Goal: Information Seeking & Learning: Learn about a topic

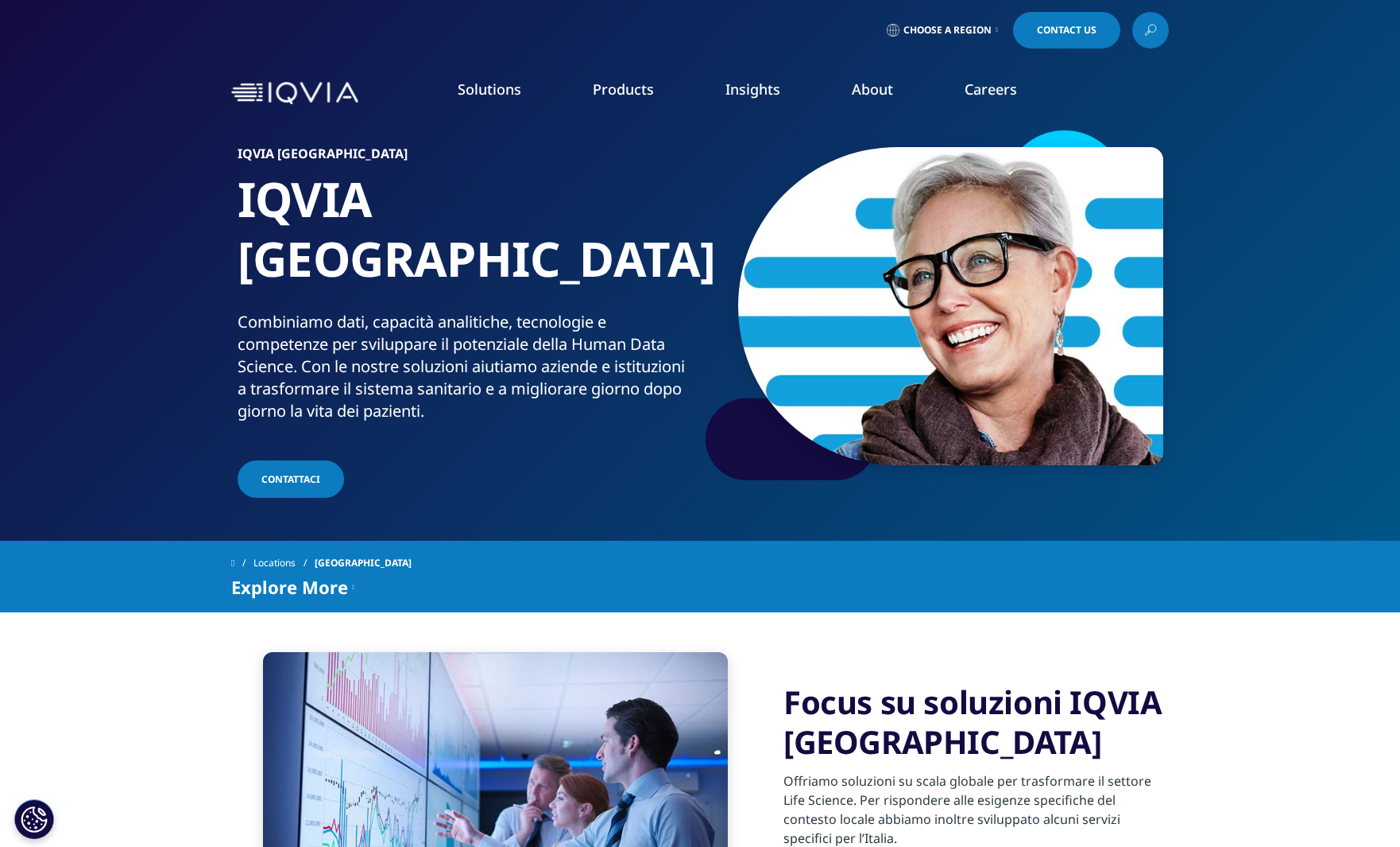
click at [973, 20] on link "Choose a Region" at bounding box center [943, 30] width 118 height 37
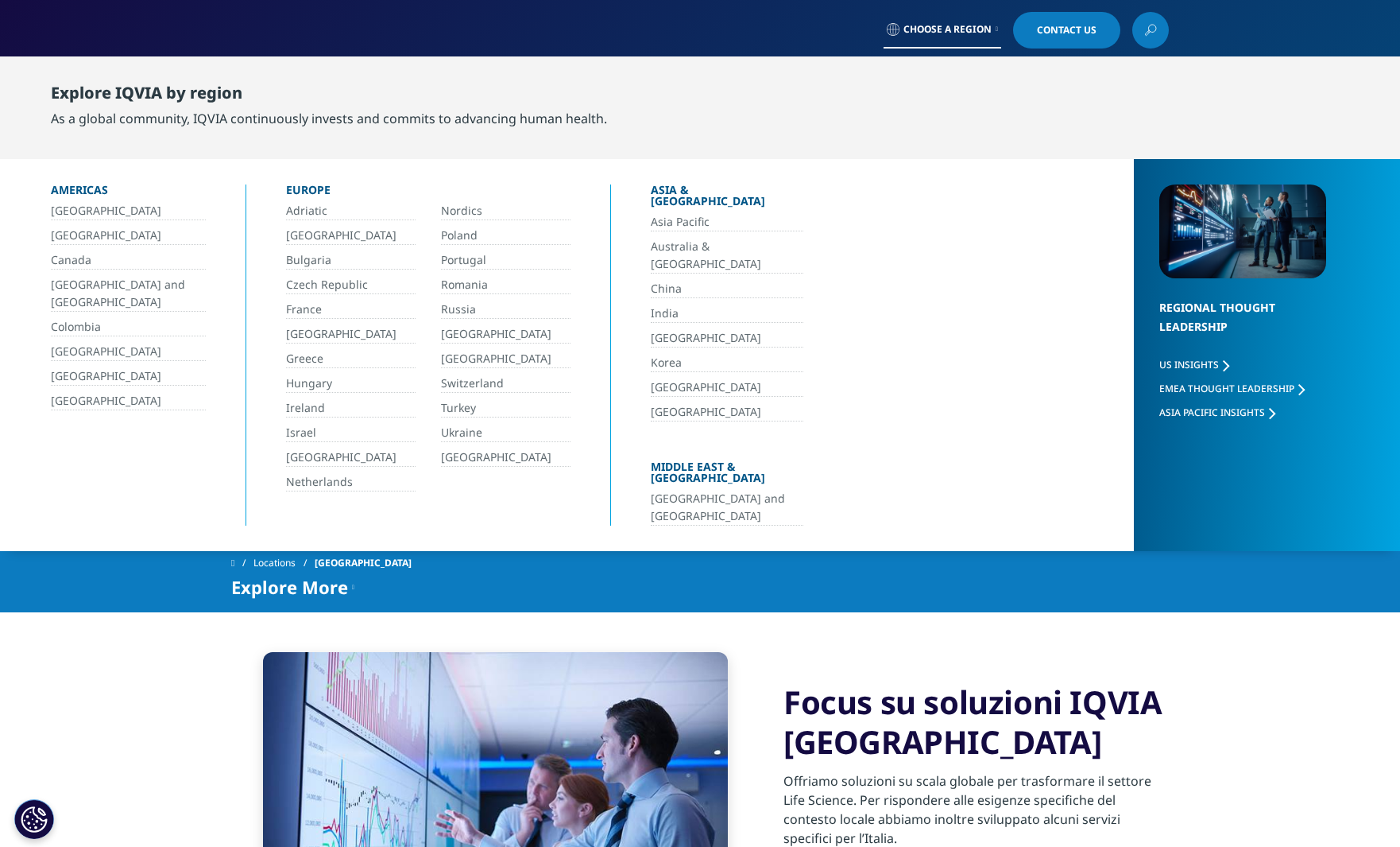
click at [310, 453] on link "[GEOGRAPHIC_DATA]" at bounding box center [351, 458] width 130 height 18
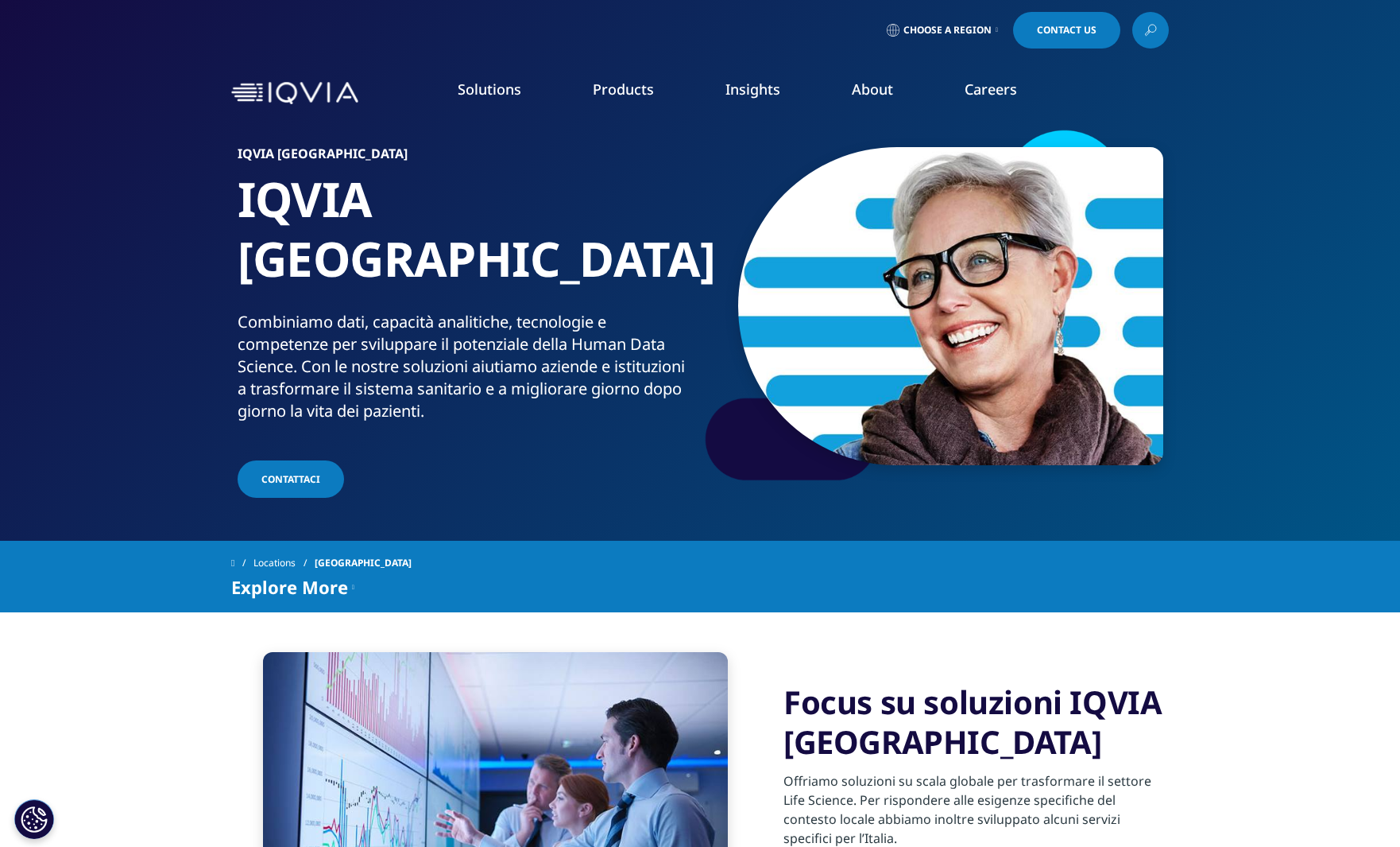
click at [1146, 34] on icon at bounding box center [1151, 30] width 13 height 20
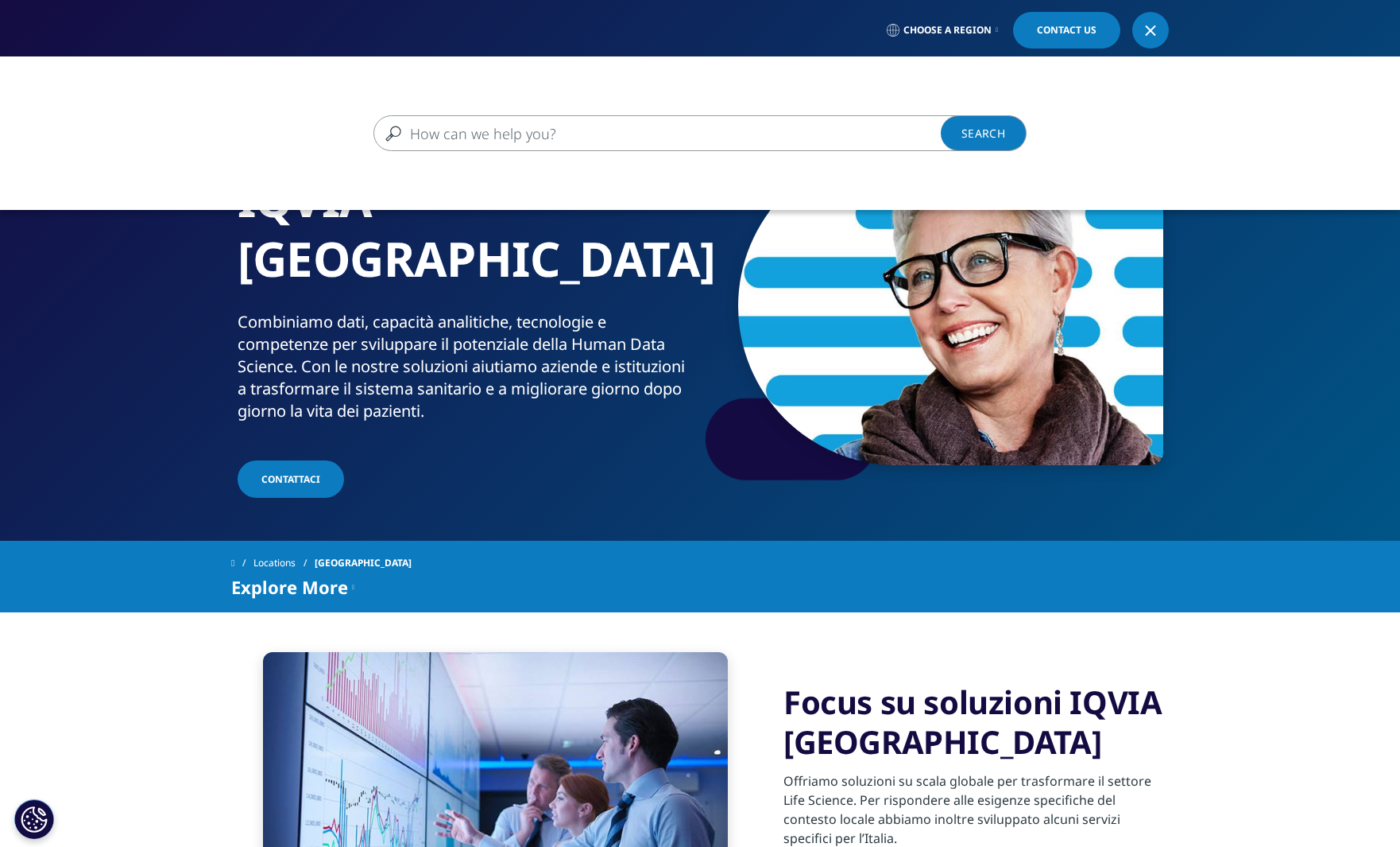
click at [756, 137] on input "Cerca" at bounding box center [677, 133] width 607 height 36
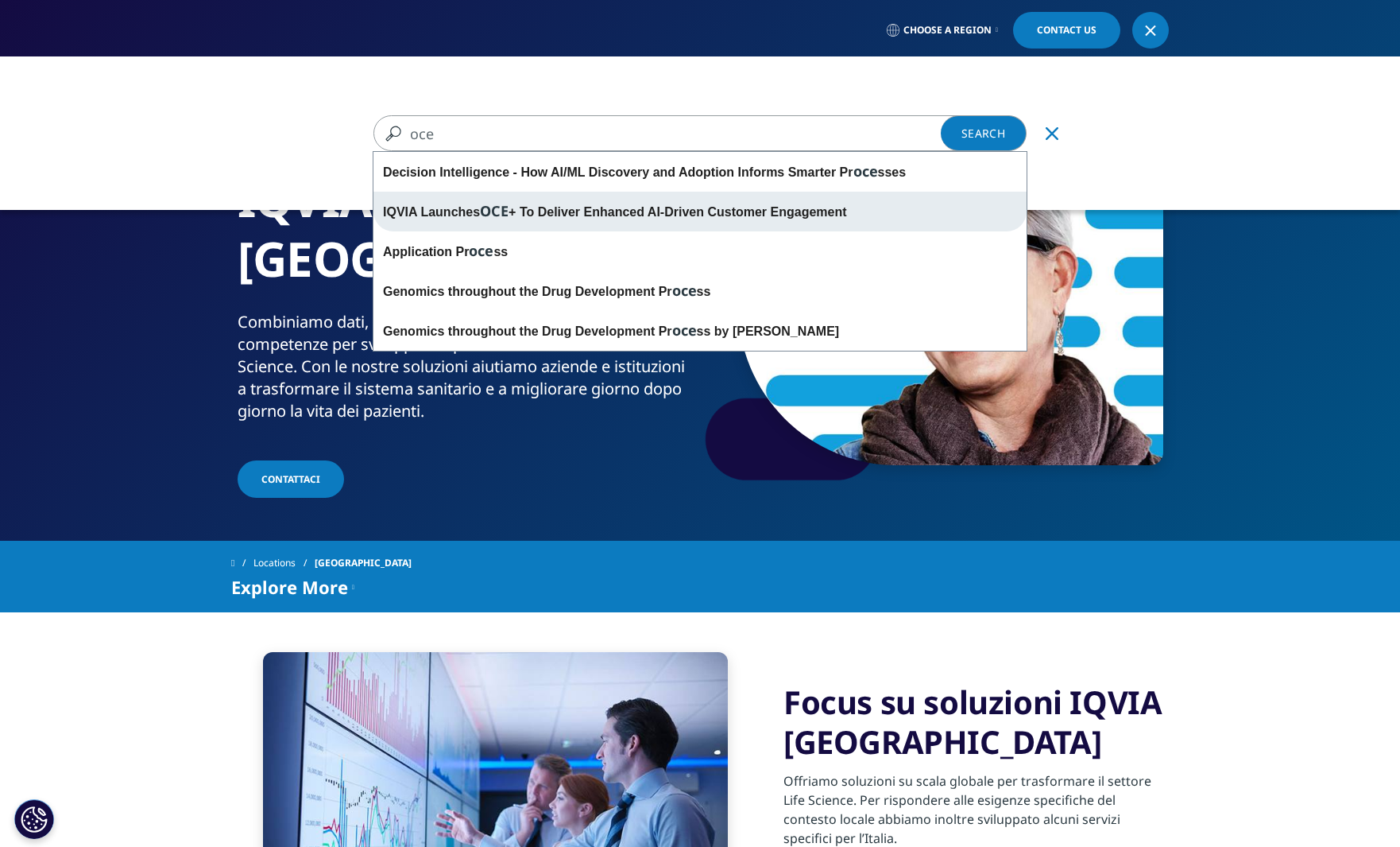
click at [582, 219] on div "IQVIA Launches OCE + To Deliver Enhanced AI-Driven Customer Engagement" at bounding box center [700, 211] width 654 height 40
type input "IQVIA Launches OCE+ To Deliver Enhanced AI-Driven Customer Engagement"
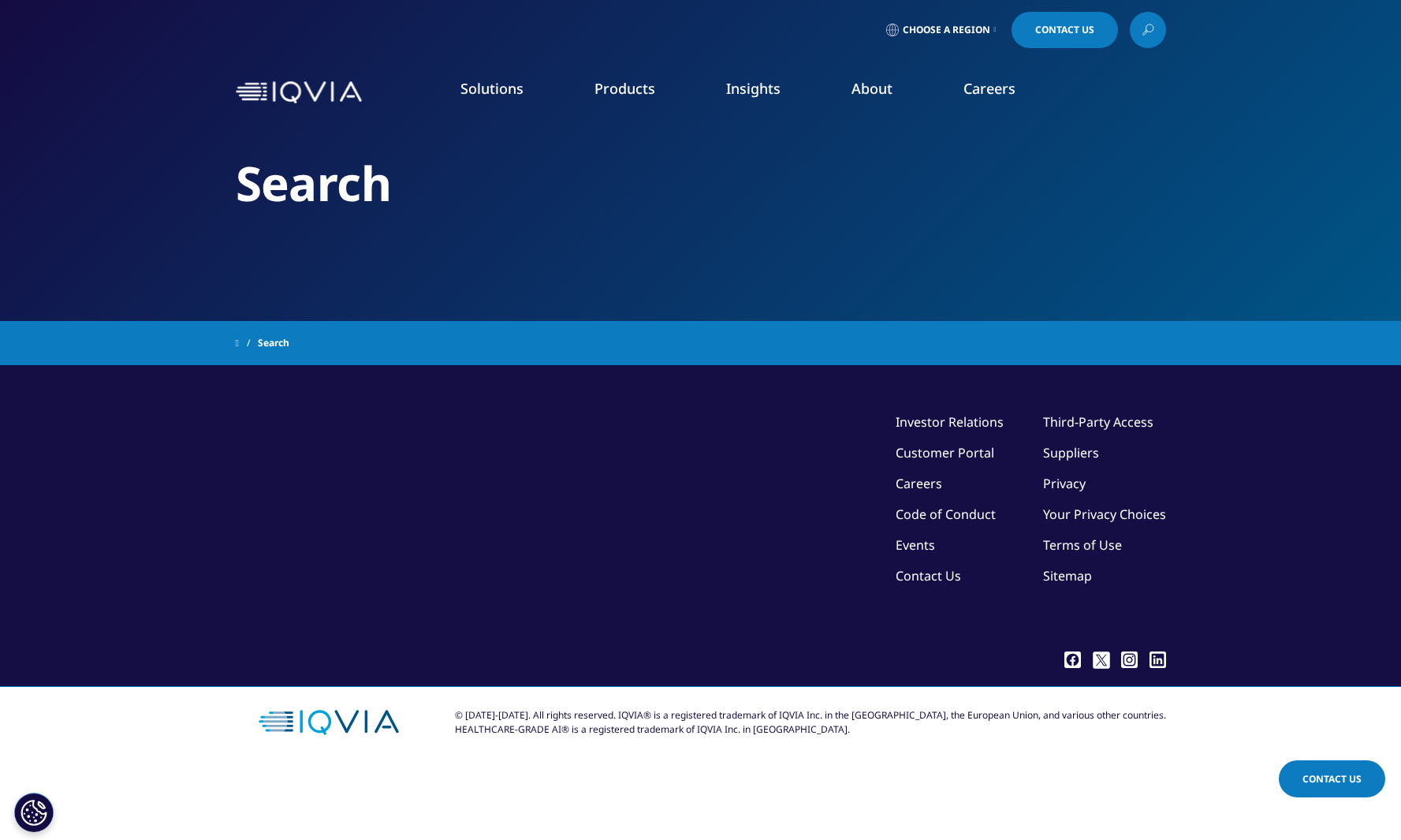
type input "IQVIA Launches OCE+ To Deliver Enhanced AI-Driven Customer Engagement"
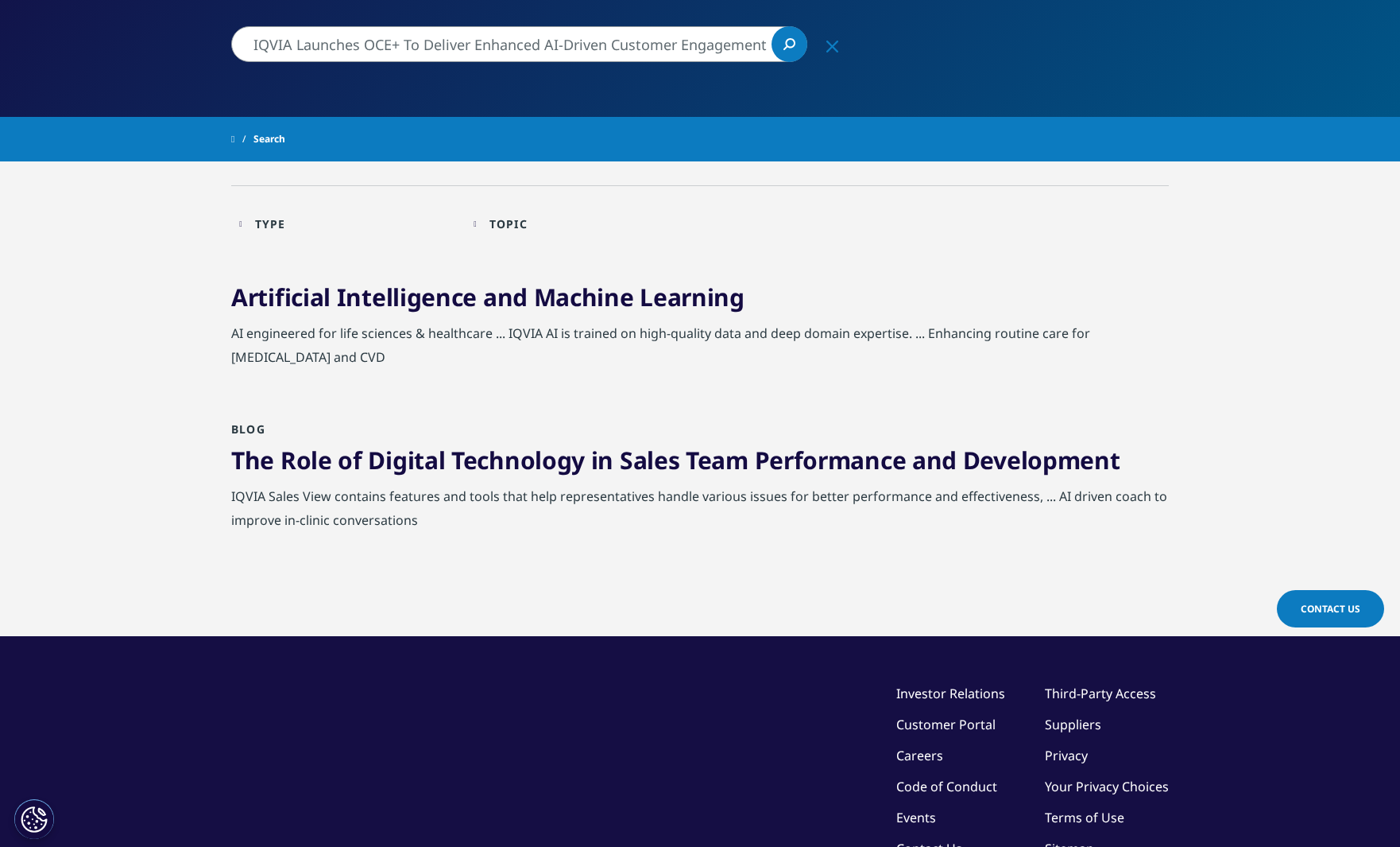
scroll to position [213, 0]
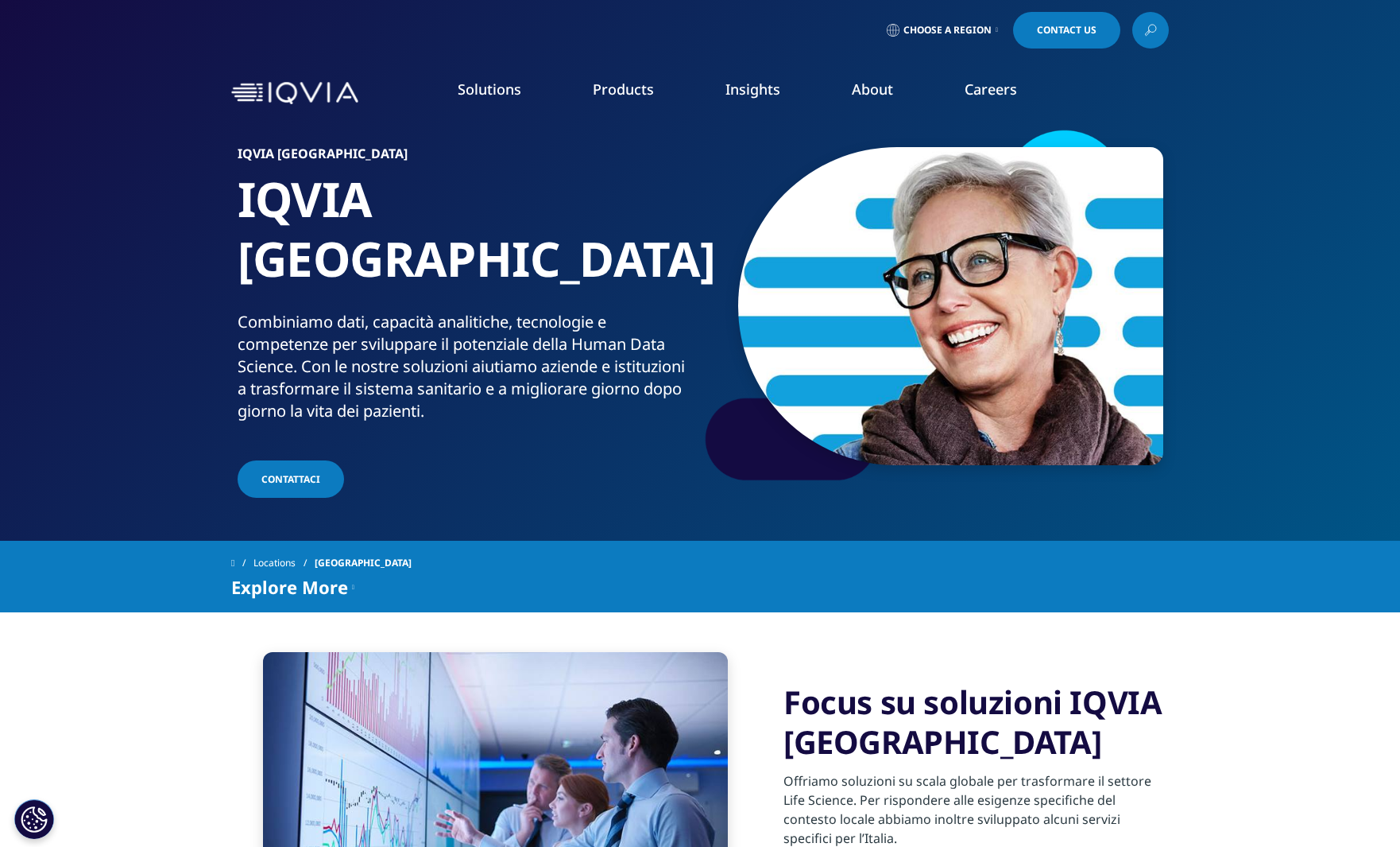
click at [829, 266] on link "Cardiovascular" at bounding box center [920, 261] width 235 height 17
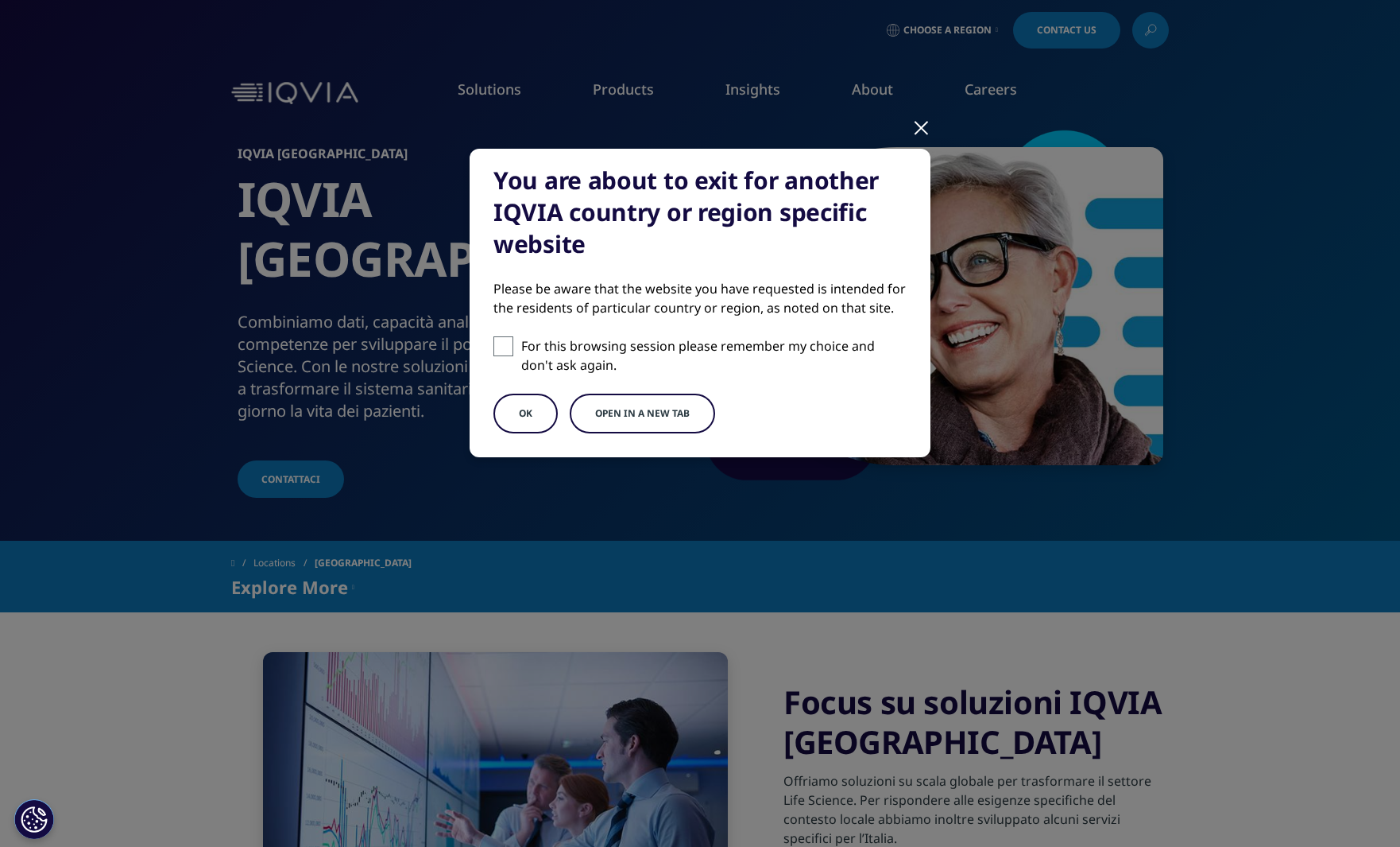
click at [917, 131] on div at bounding box center [921, 126] width 18 height 43
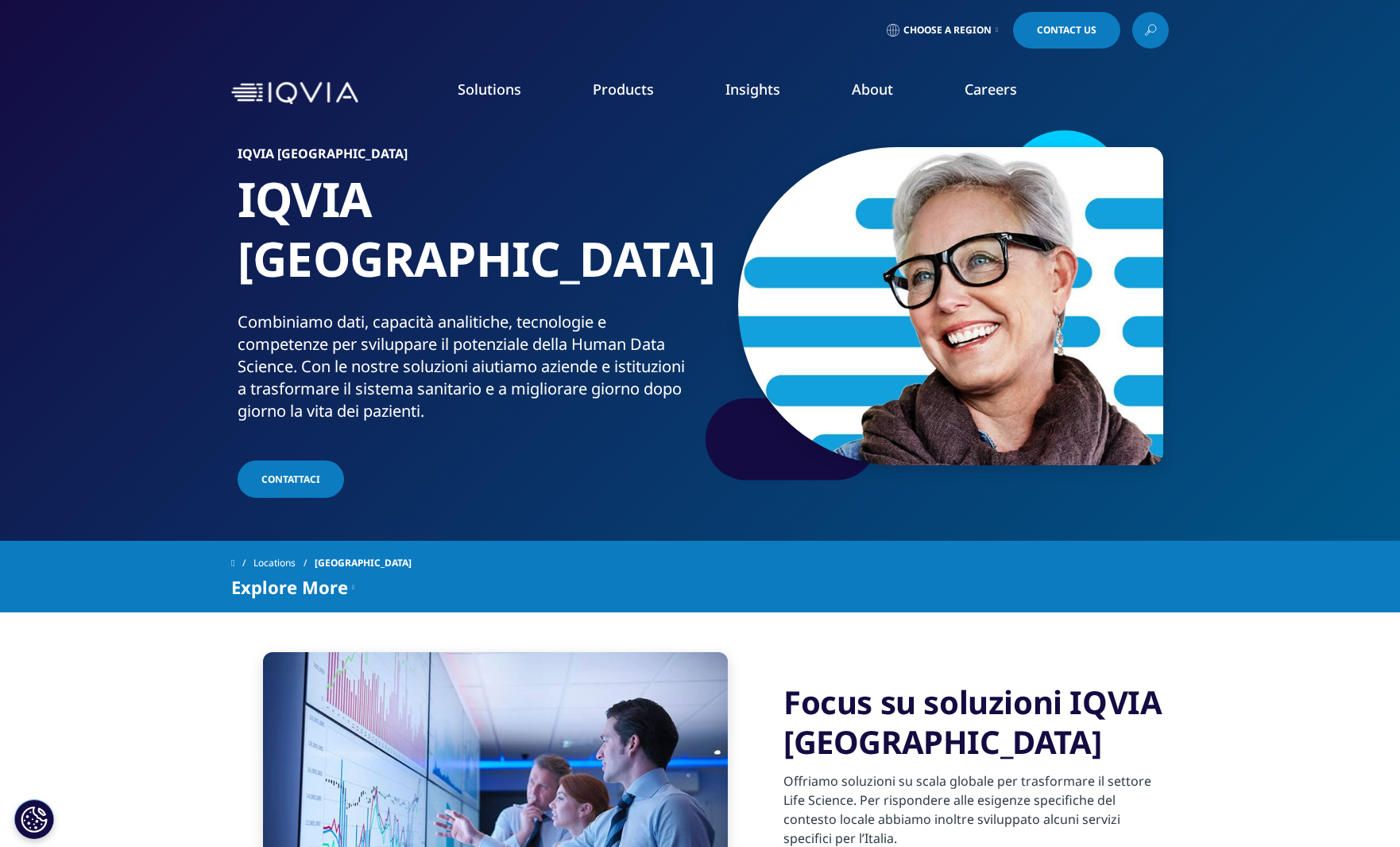
click at [410, 285] on link "Emerging Biopharma" at bounding box center [451, 291] width 235 height 17
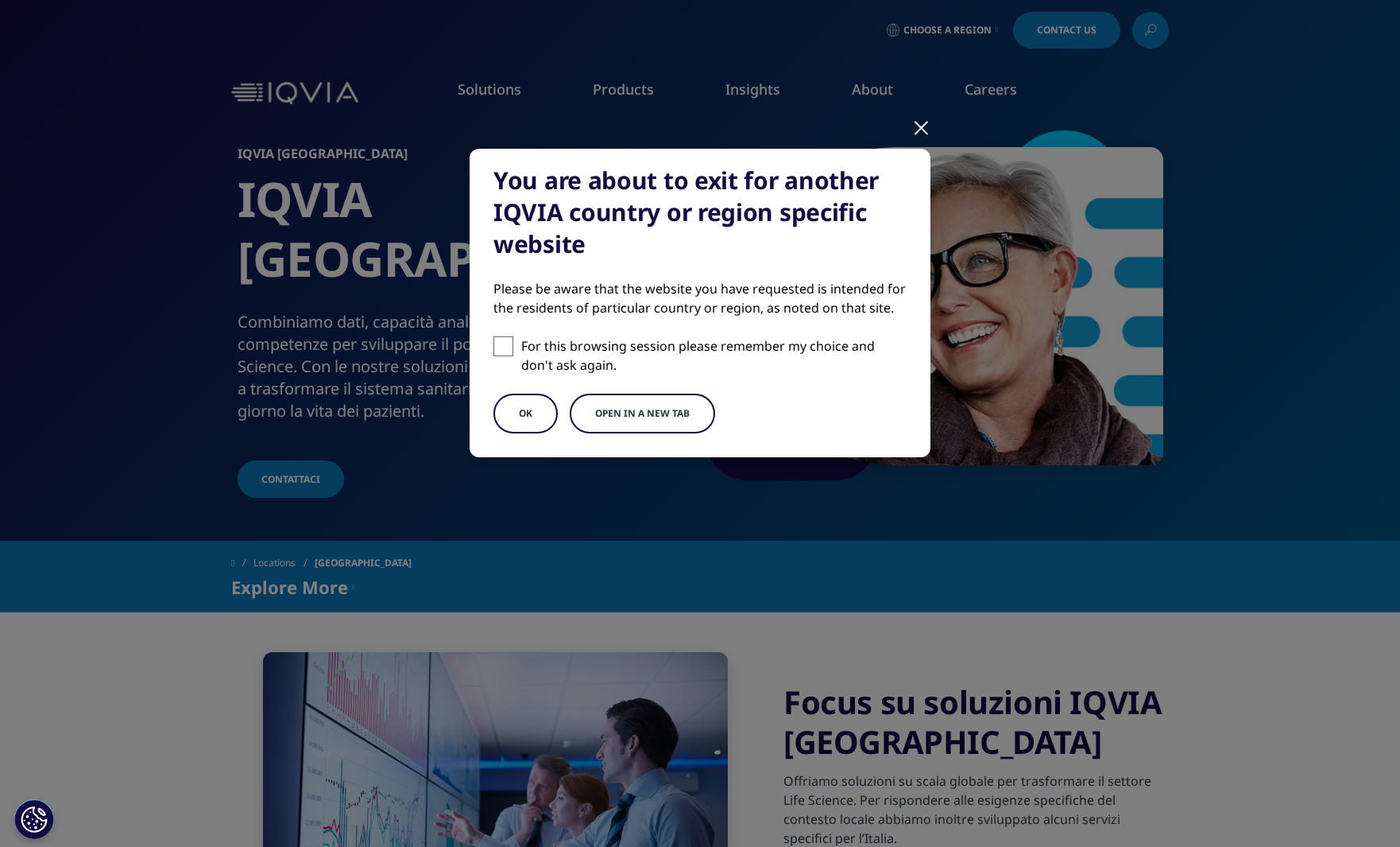
click at [916, 134] on div at bounding box center [921, 126] width 18 height 43
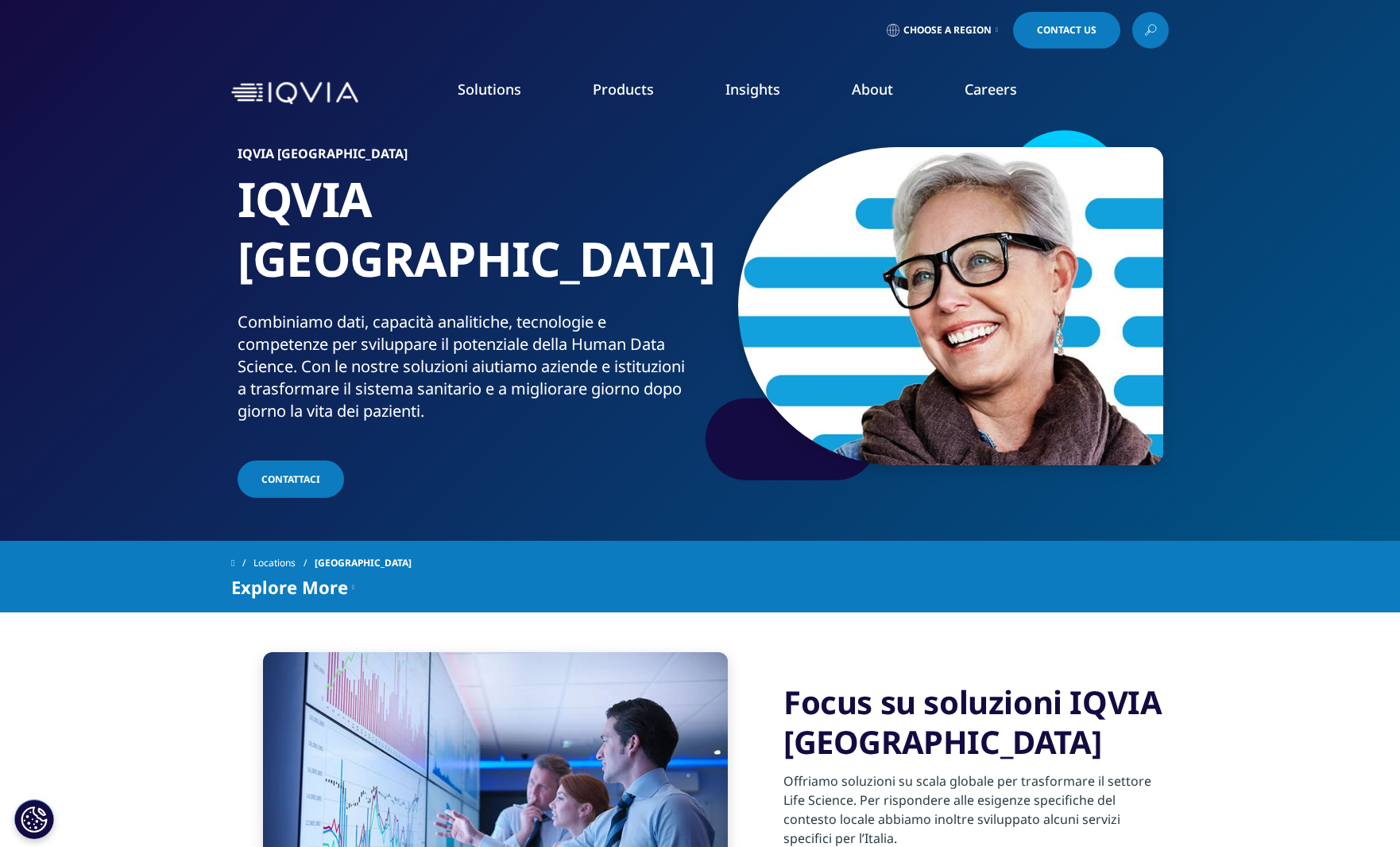
click at [393, 294] on link "Brand Strategy & Management" at bounding box center [446, 287] width 253 height 17
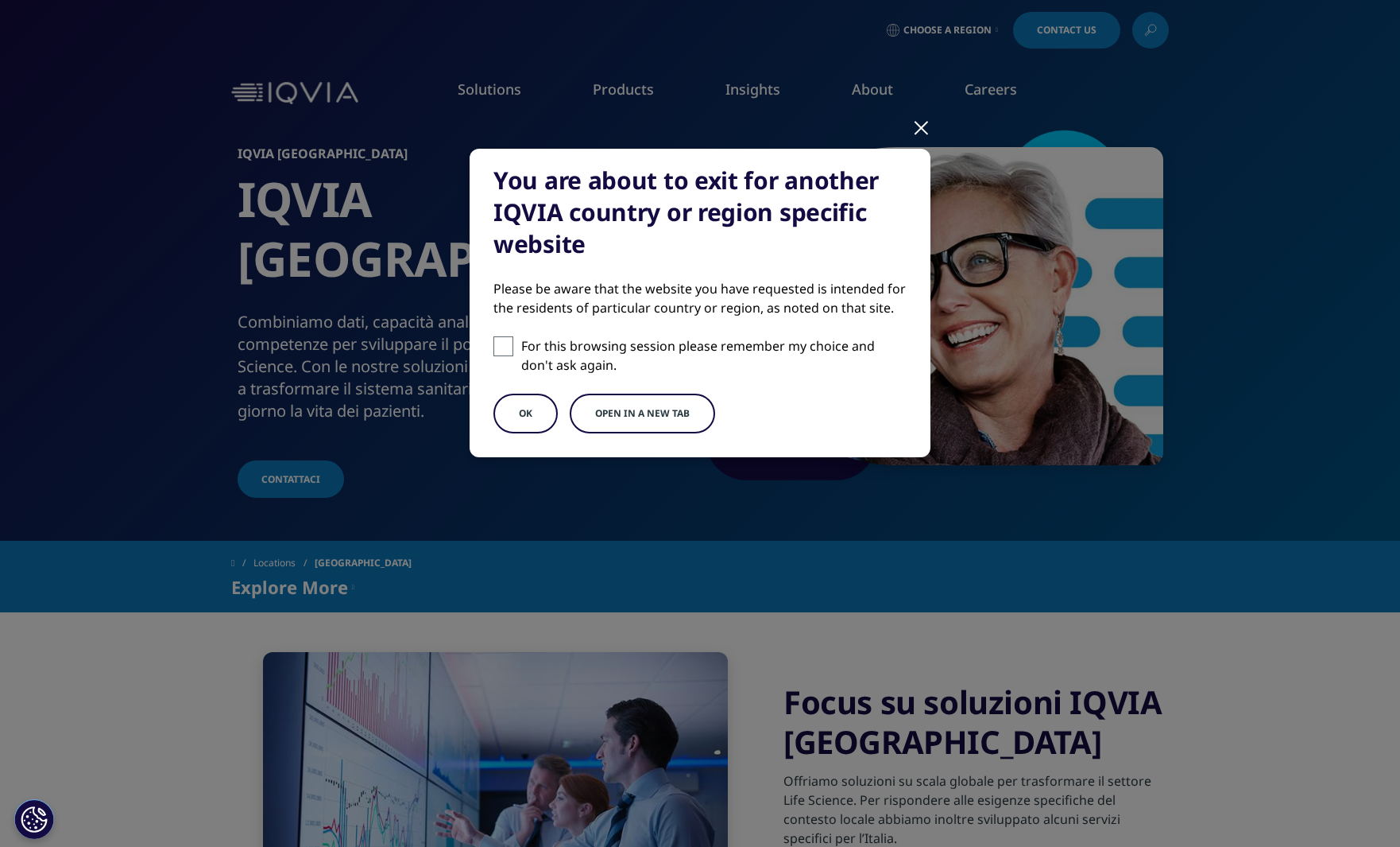
click at [505, 413] on button "OK" at bounding box center [526, 412] width 64 height 40
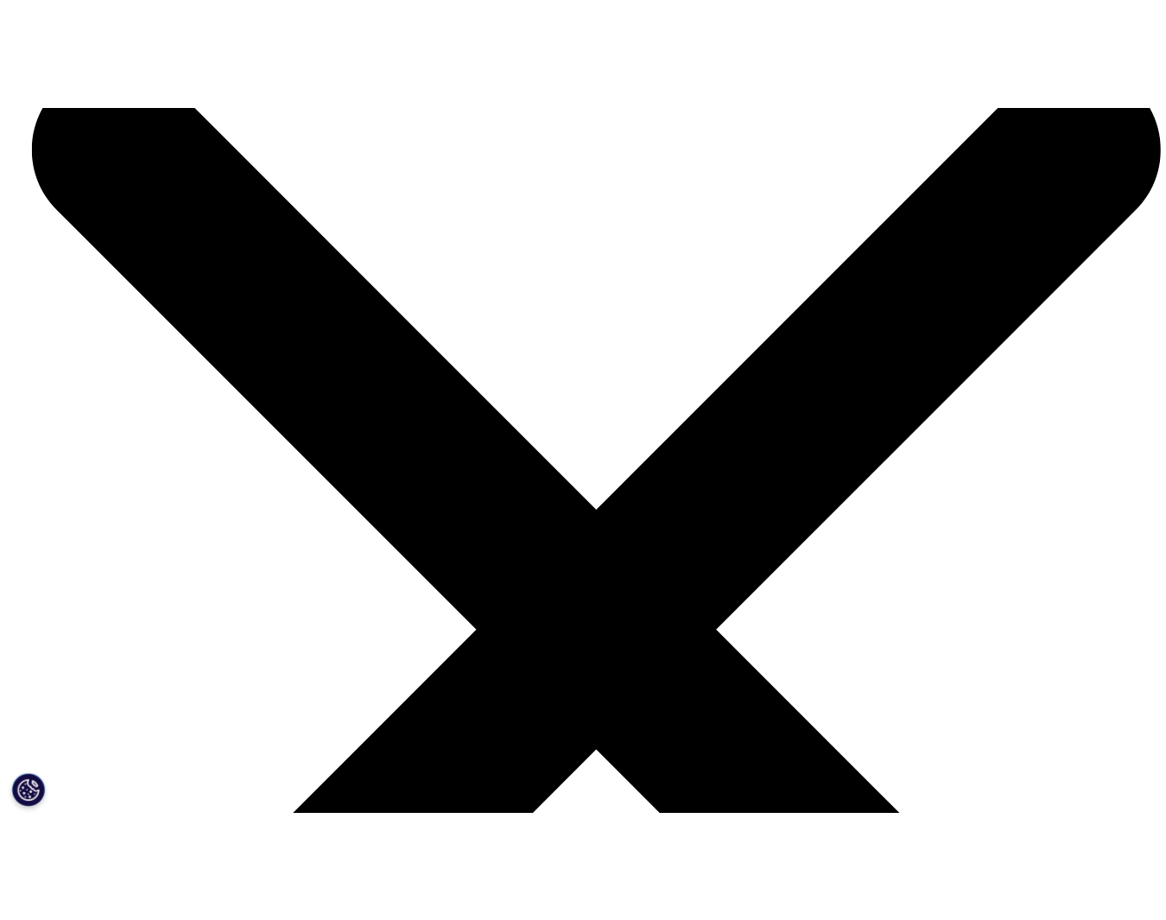
scroll to position [6709, 0]
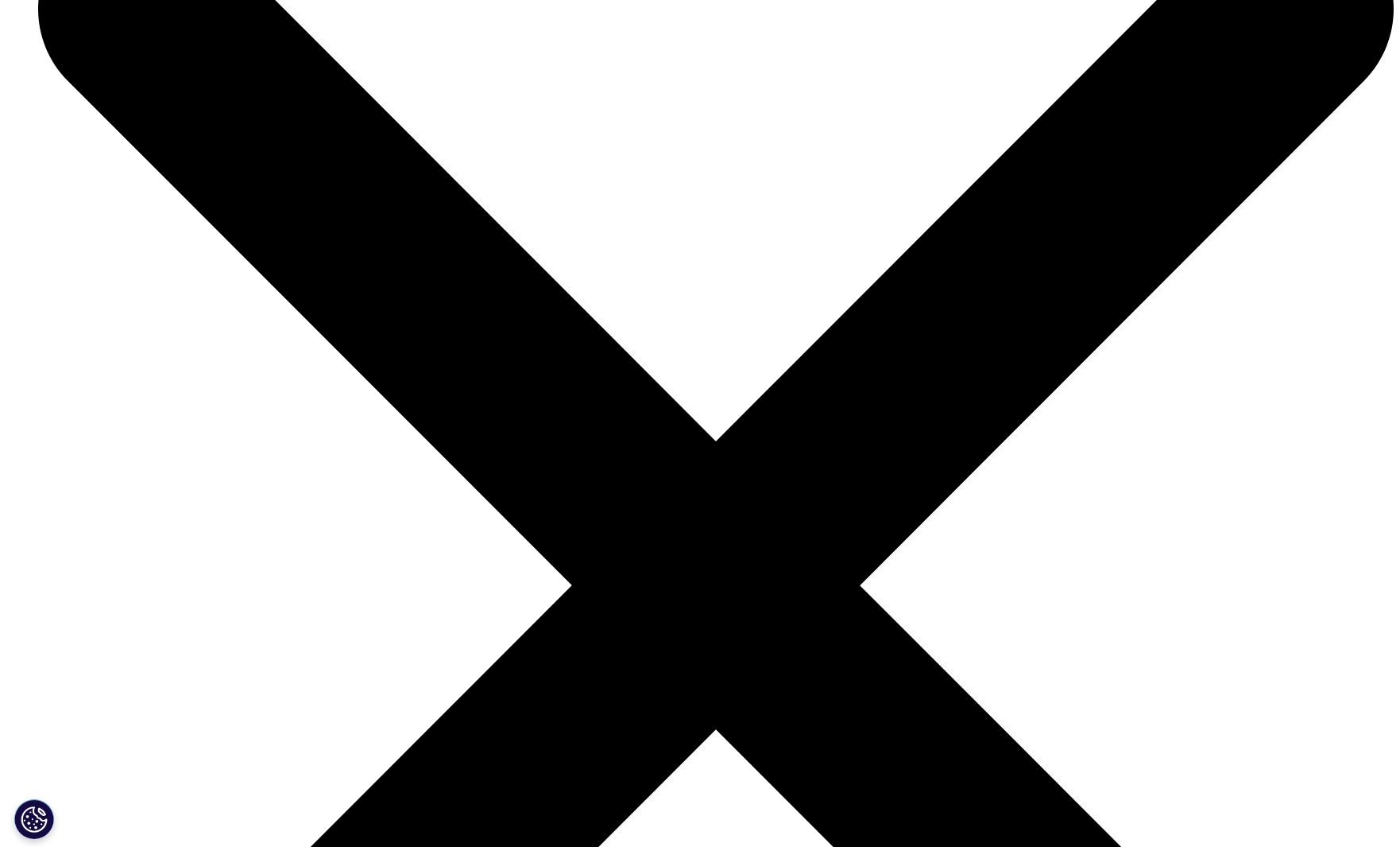
drag, startPoint x: 1406, startPoint y: 62, endPoint x: 1409, endPoint y: 818, distance: 756.0
